Goal: Navigation & Orientation: Go to known website

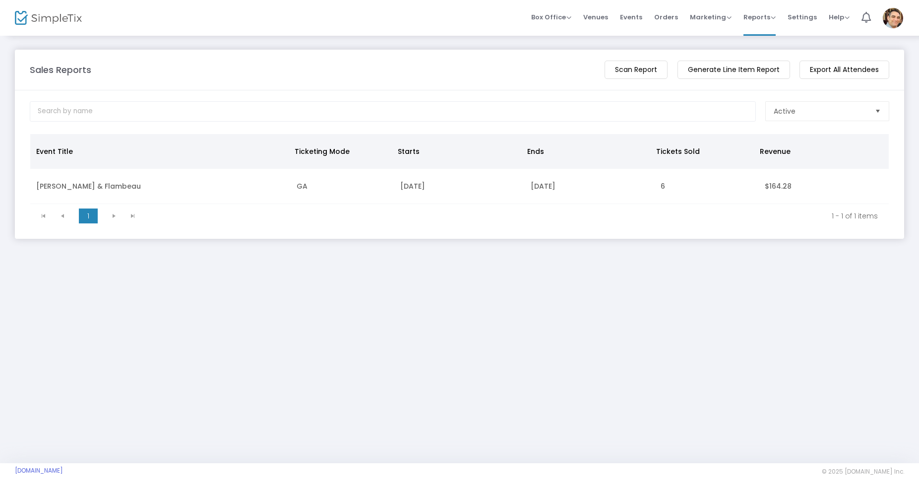
click at [54, 19] on img at bounding box center [48, 18] width 67 height 14
